Goal: Check status: Check status

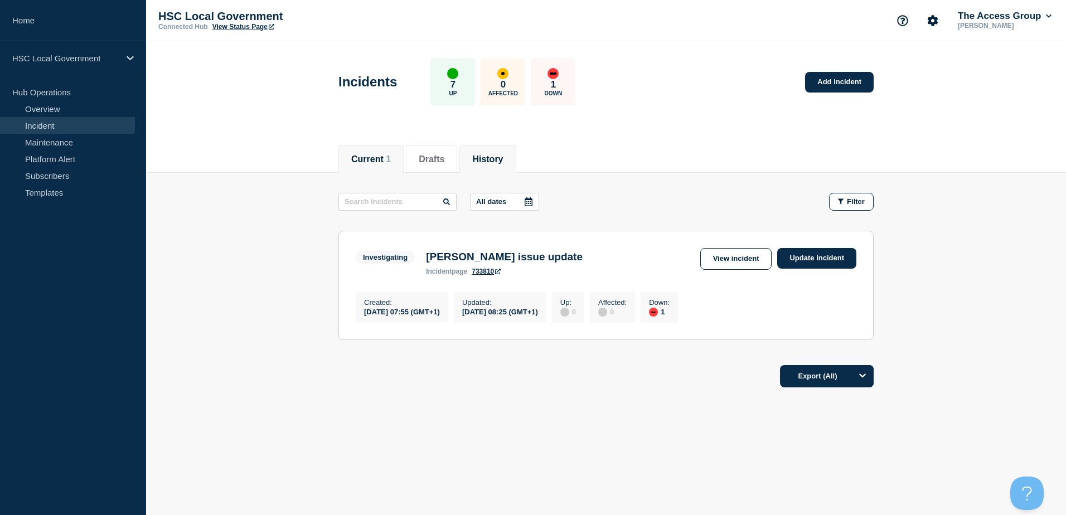
click at [503, 163] on button "History" at bounding box center [487, 159] width 31 height 10
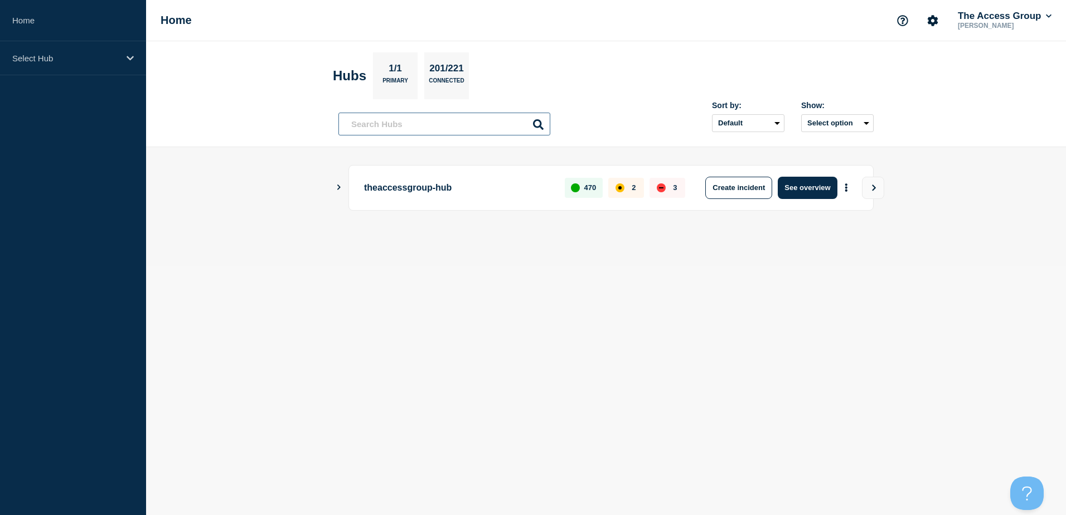
click at [374, 127] on input "text" at bounding box center [445, 124] width 212 height 23
type input "lg"
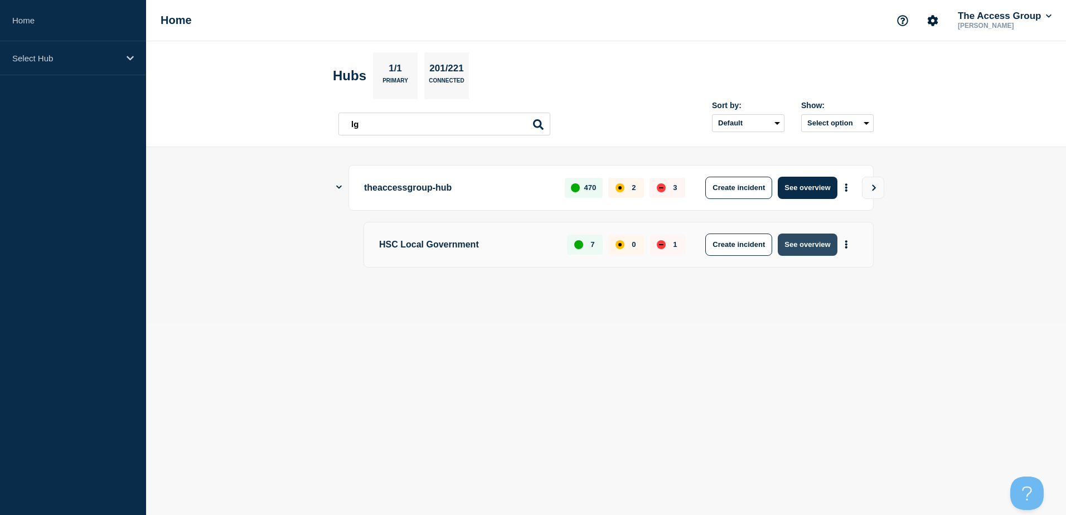
click at [808, 250] on button "See overview" at bounding box center [807, 245] width 59 height 22
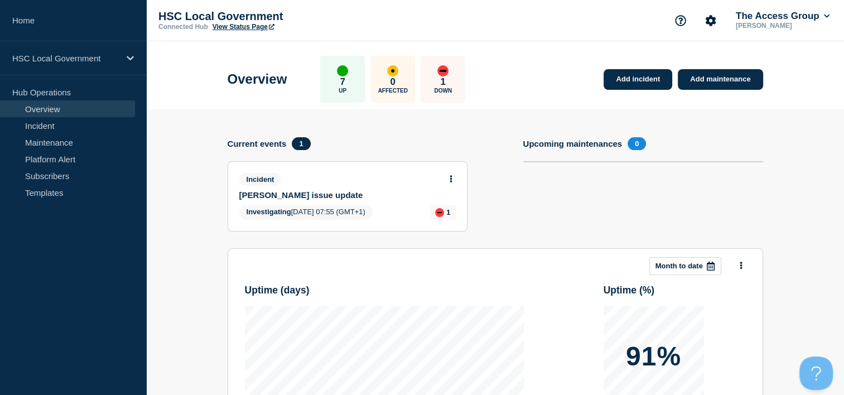
click at [243, 28] on link "View Status Page" at bounding box center [243, 27] width 62 height 8
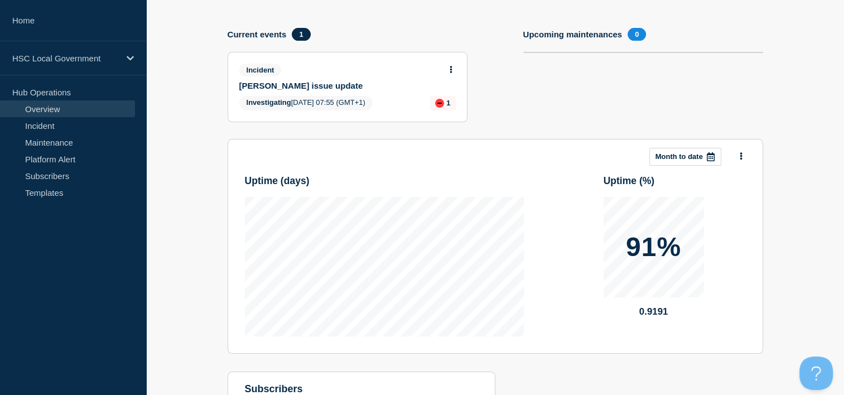
scroll to position [112, 0]
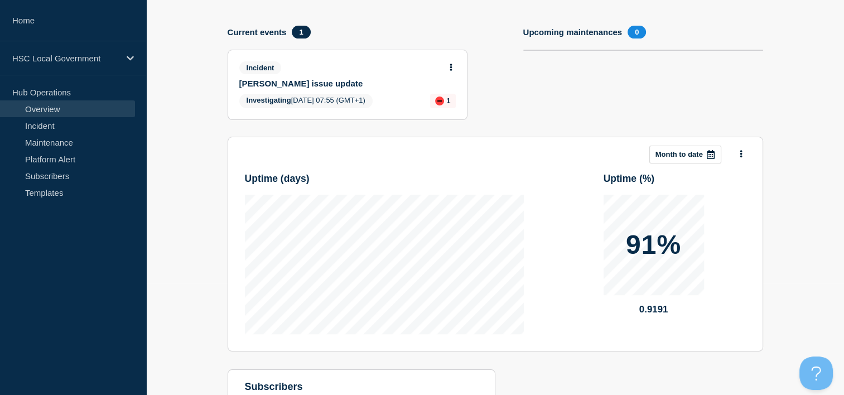
click at [448, 61] on div at bounding box center [450, 66] width 9 height 10
click at [451, 64] on icon at bounding box center [451, 67] width 2 height 7
click at [448, 94] on link "View incident" at bounding box center [446, 94] width 46 height 9
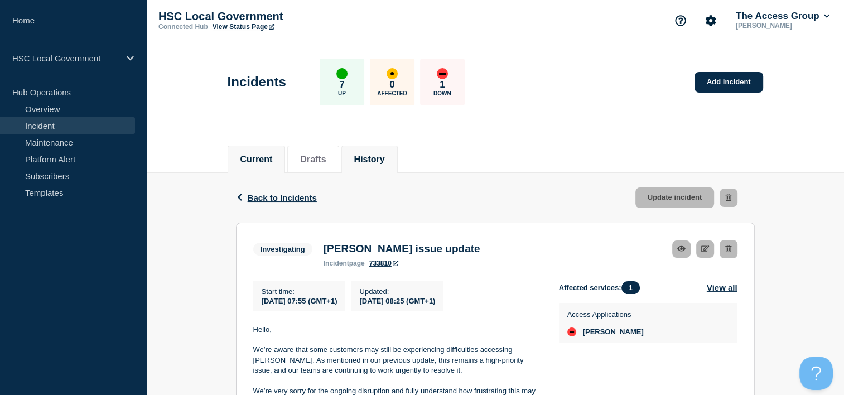
click at [379, 160] on button "History" at bounding box center [369, 159] width 31 height 10
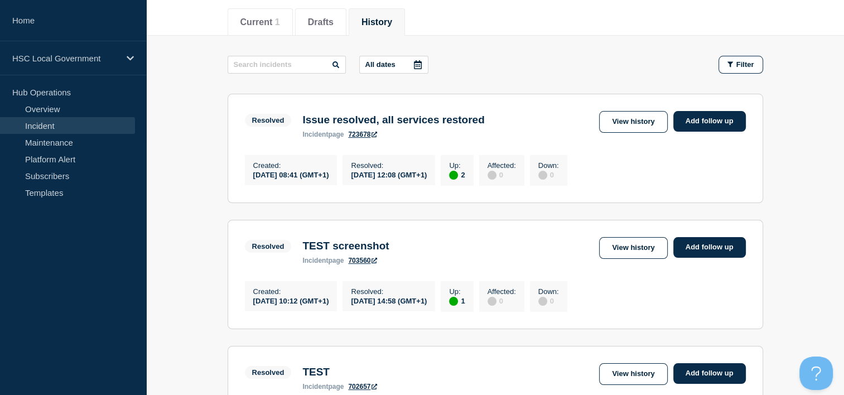
scroll to position [112, 0]
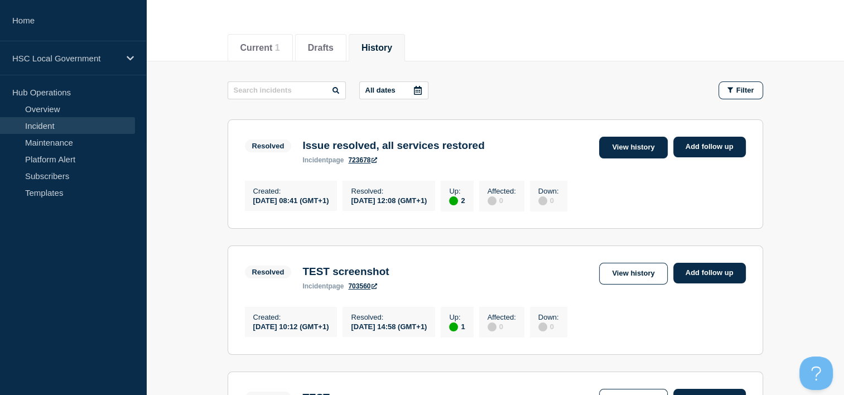
click at [613, 148] on link "View history" at bounding box center [633, 148] width 68 height 22
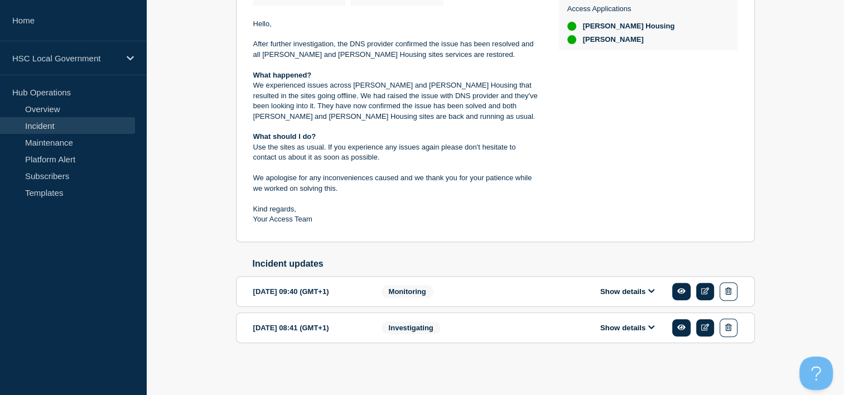
scroll to position [311, 0]
click at [486, 334] on div "Investigating" at bounding box center [449, 327] width 136 height 18
click at [618, 328] on button "Show details" at bounding box center [627, 327] width 61 height 9
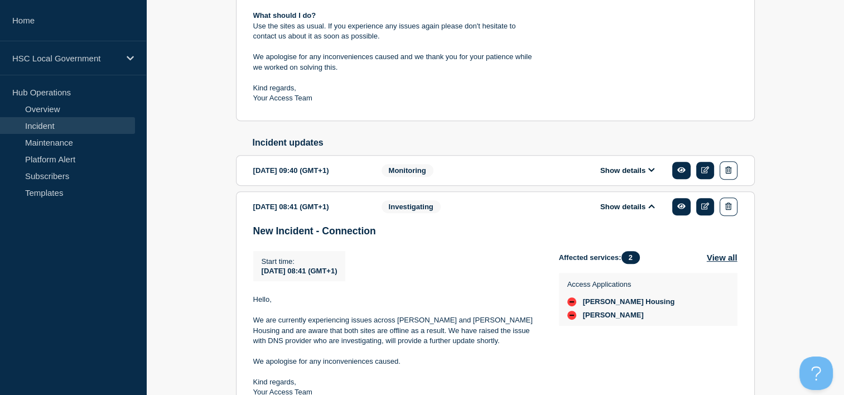
scroll to position [504, 0]
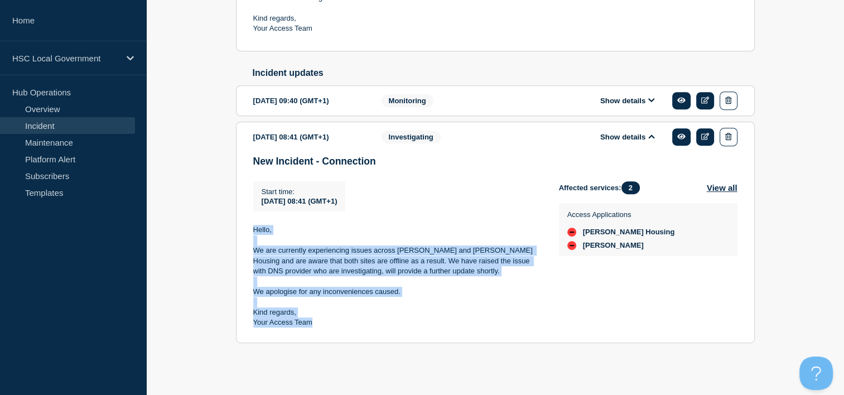
drag, startPoint x: 252, startPoint y: 229, endPoint x: 336, endPoint y: 325, distance: 127.2
click at [336, 325] on div "Hello, We are currently experiencing issues across Adam SProc and Adam Housing …" at bounding box center [397, 276] width 288 height 103
copy div "Hello, We are currently experiencing issues across Adam SProc and Adam Housing …"
click at [629, 103] on button "Show details" at bounding box center [627, 100] width 61 height 9
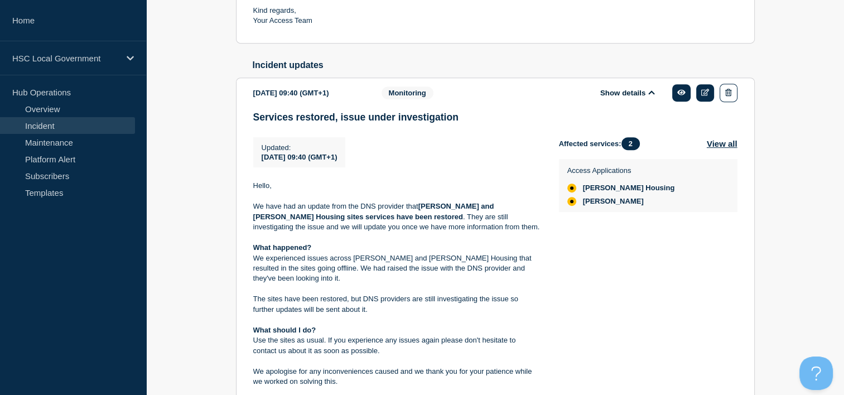
scroll to position [616, 0]
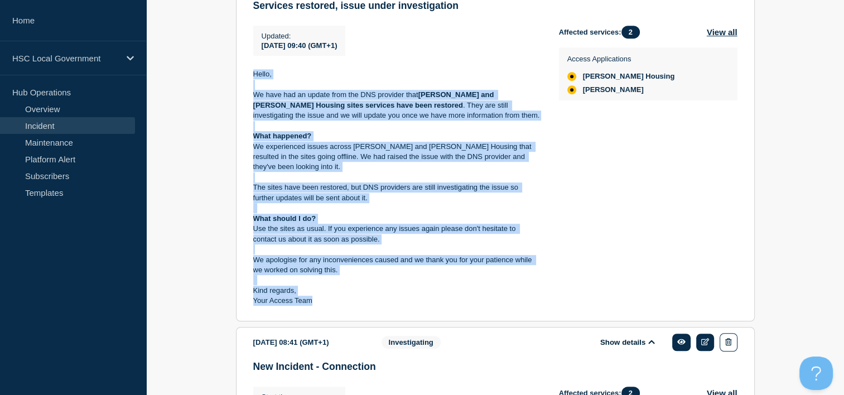
drag, startPoint x: 253, startPoint y: 81, endPoint x: 331, endPoint y: 306, distance: 237.8
click at [331, 306] on div "Hello, We have had an update from the DNS provider that Adam SProc and Adam Hou…" at bounding box center [397, 187] width 288 height 236
copy div "Hello, We have had an update from the DNS provider that Adam SProc and Adam Hou…"
click at [433, 285] on p at bounding box center [397, 280] width 288 height 10
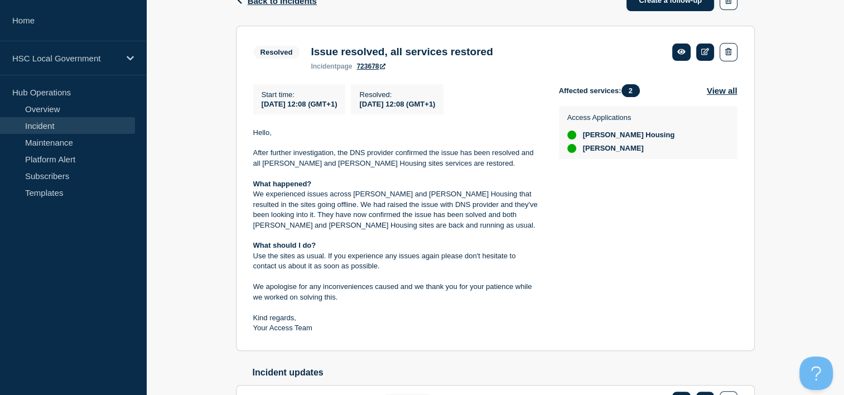
scroll to position [216, 0]
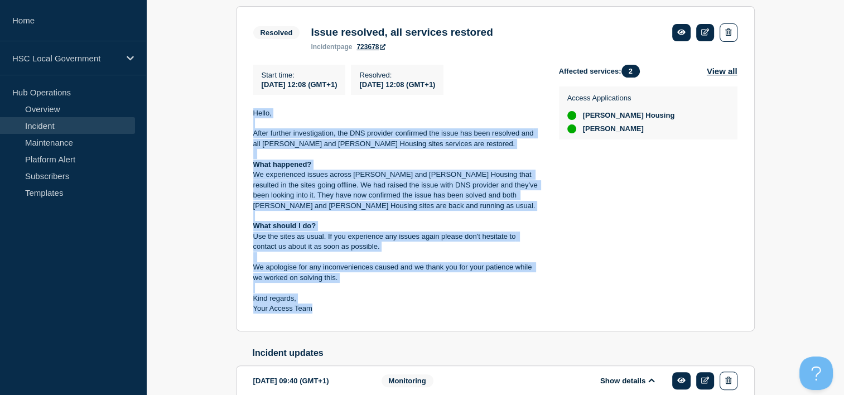
drag, startPoint x: 251, startPoint y: 114, endPoint x: 345, endPoint y: 319, distance: 225.6
click at [345, 319] on section "Resolved Issue resolved, all services restored incident page 723678 Start time …" at bounding box center [495, 168] width 519 height 325
copy div "Hello, After further investigation, the DNS provider confirmed the issue has be…"
click at [680, 223] on div "Affected services: 2 View all Access Applications Adam Housing Adam SProc" at bounding box center [648, 189] width 178 height 249
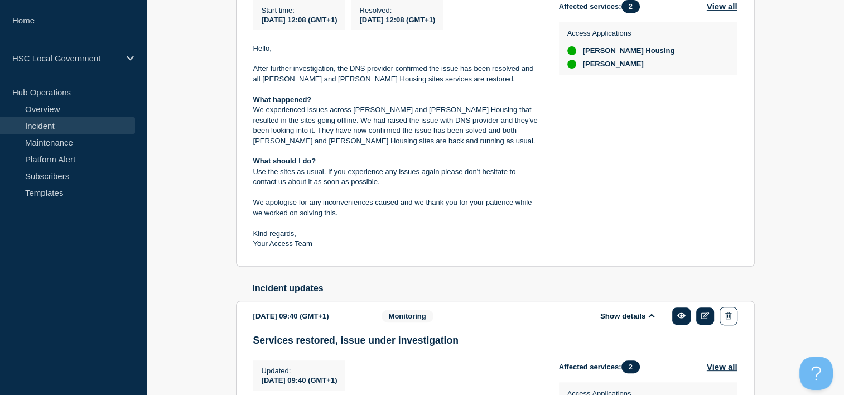
scroll to position [170, 0]
